Goal: Task Accomplishment & Management: Complete application form

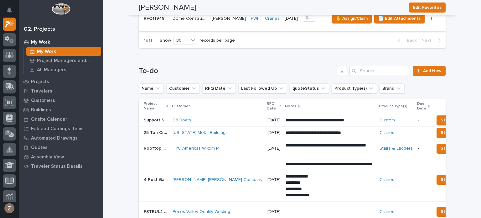
scroll to position [219, 0]
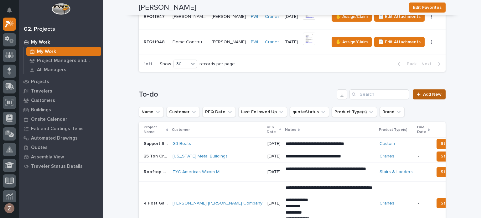
click at [427, 96] on span "Add New" at bounding box center [432, 94] width 18 height 4
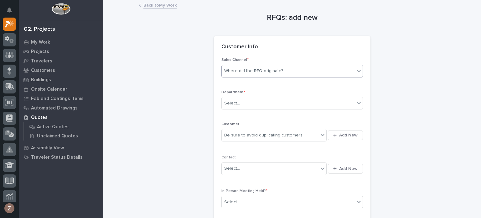
click at [264, 68] on div "Where did the RFQ originate?" at bounding box center [253, 71] width 59 height 7
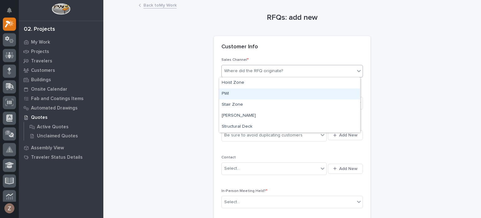
click at [248, 94] on div "PWI" at bounding box center [289, 93] width 141 height 11
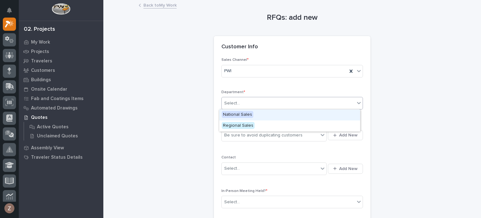
click at [242, 97] on div "Select..." at bounding box center [292, 103] width 142 height 13
click at [241, 111] on span "National Sales" at bounding box center [238, 114] width 32 height 7
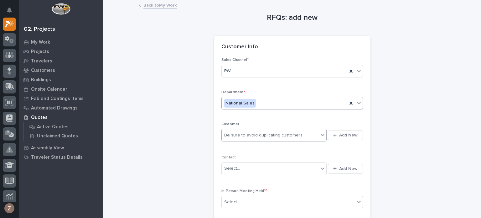
click at [244, 132] on div "Be sure to avoid duplicating customers" at bounding box center [263, 135] width 78 height 7
type input "*******"
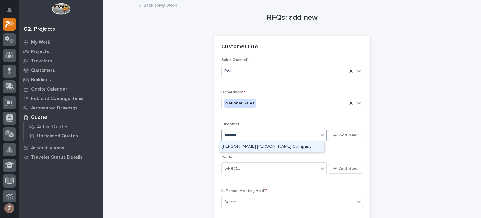
click at [247, 148] on div "[PERSON_NAME] [PERSON_NAME] Company" at bounding box center [271, 146] width 105 height 11
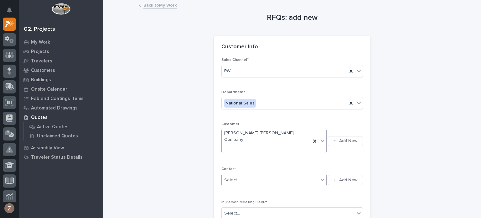
click at [247, 175] on div "Select..." at bounding box center [270, 180] width 97 height 10
type input "*******"
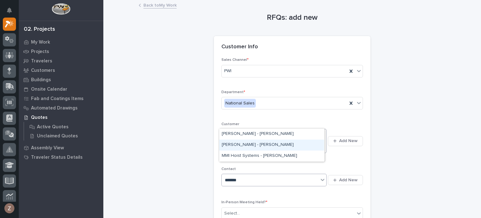
click at [252, 146] on div "[PERSON_NAME] - [PERSON_NAME]" at bounding box center [271, 144] width 105 height 11
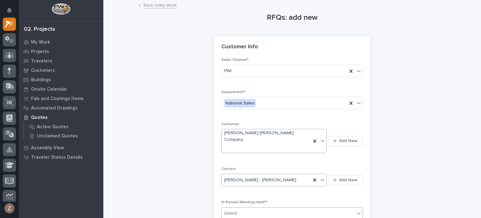
click at [256, 208] on div "Select..." at bounding box center [288, 213] width 133 height 10
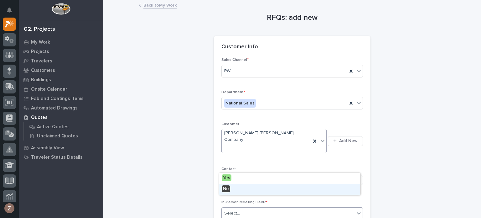
click at [253, 186] on div "No" at bounding box center [289, 189] width 141 height 11
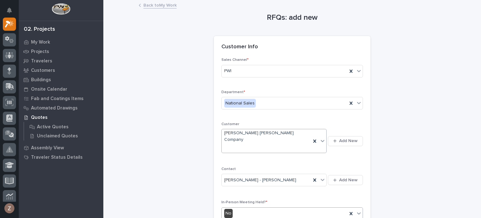
scroll to position [125, 0]
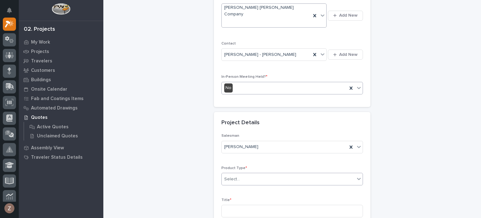
click at [249, 174] on div "Select..." at bounding box center [288, 179] width 133 height 10
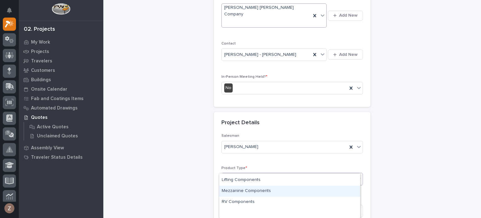
scroll to position [2, 0]
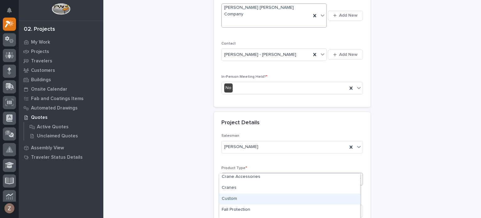
click at [241, 194] on div "Custom" at bounding box center [289, 198] width 141 height 11
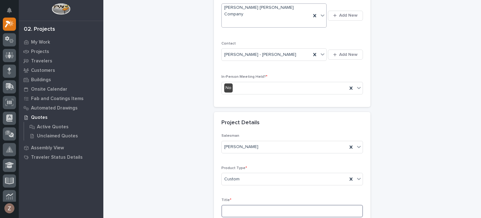
click at [245, 205] on input at bounding box center [292, 211] width 142 height 13
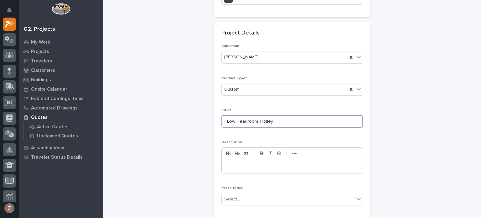
scroll to position [219, 0]
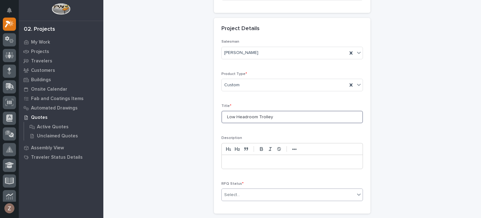
type input "Low Headroom Trolley"
click at [253, 190] on div "Select..." at bounding box center [288, 195] width 133 height 10
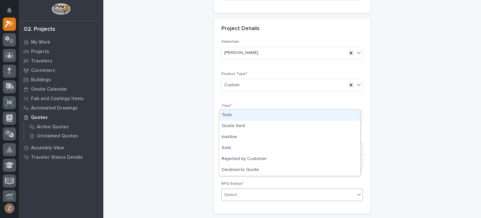
click at [254, 115] on div "Todo" at bounding box center [289, 115] width 141 height 11
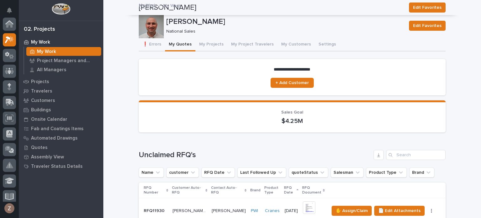
scroll to position [376, 0]
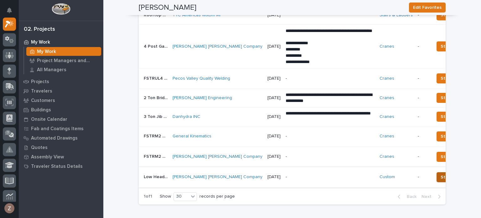
click at [441, 177] on span "Status→ 📤 Quote Sent" at bounding box center [465, 177] width 49 height 8
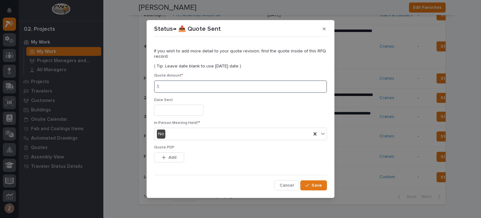
click at [200, 88] on input at bounding box center [240, 86] width 173 height 13
type input "10257"
click at [187, 108] on input "text" at bounding box center [178, 110] width 49 height 11
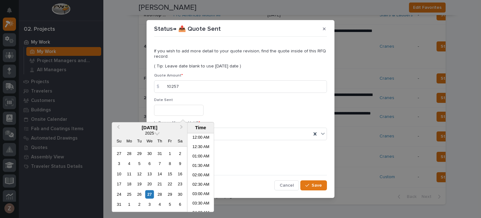
scroll to position [135, 0]
click at [198, 174] on li "09:00 AM" at bounding box center [201, 172] width 27 height 9
type input "**********"
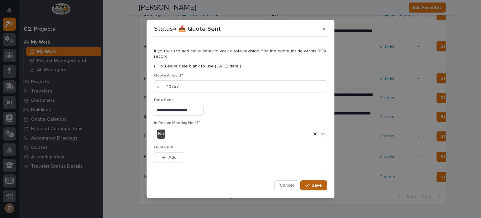
click at [315, 185] on span "Save" at bounding box center [317, 185] width 10 height 6
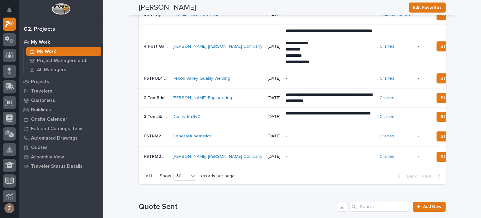
scroll to position [0, 0]
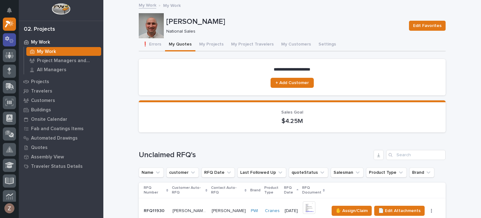
click at [5, 41] on icon at bounding box center [9, 39] width 9 height 7
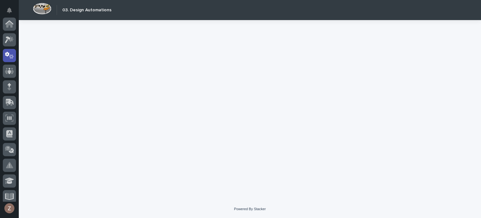
scroll to position [31, 0]
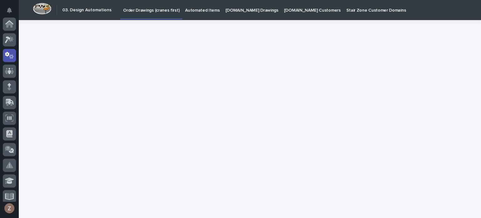
scroll to position [31, 0]
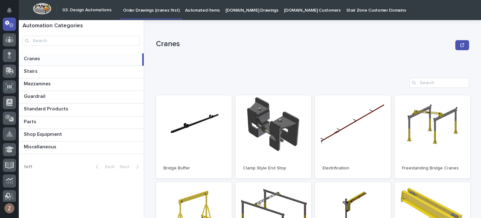
click at [208, 12] on p "Automated Items" at bounding box center [202, 6] width 34 height 13
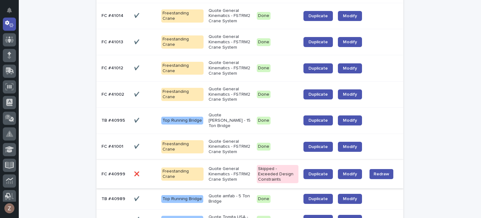
scroll to position [157, 0]
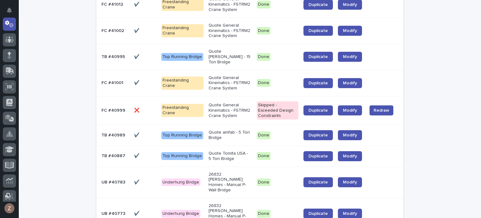
drag, startPoint x: 231, startPoint y: 121, endPoint x: 232, endPoint y: 124, distance: 3.2
click at [232, 128] on div "Quote amfab - 5 Ton Bridge" at bounding box center [230, 134] width 43 height 12
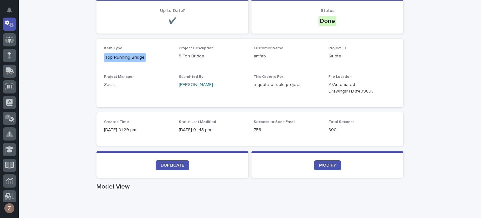
scroll to position [157, 0]
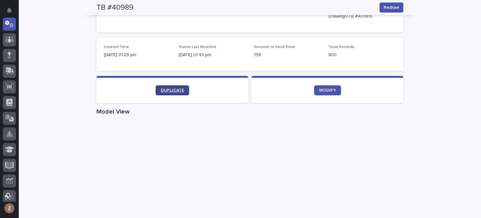
click at [175, 89] on span "DUPLICATE" at bounding box center [172, 90] width 23 height 4
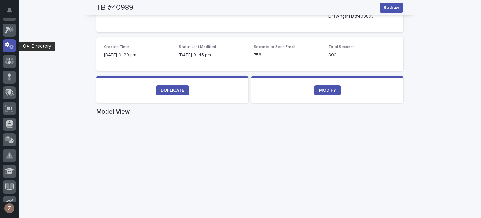
scroll to position [0, 0]
